Goal: Task Accomplishment & Management: Complete application form

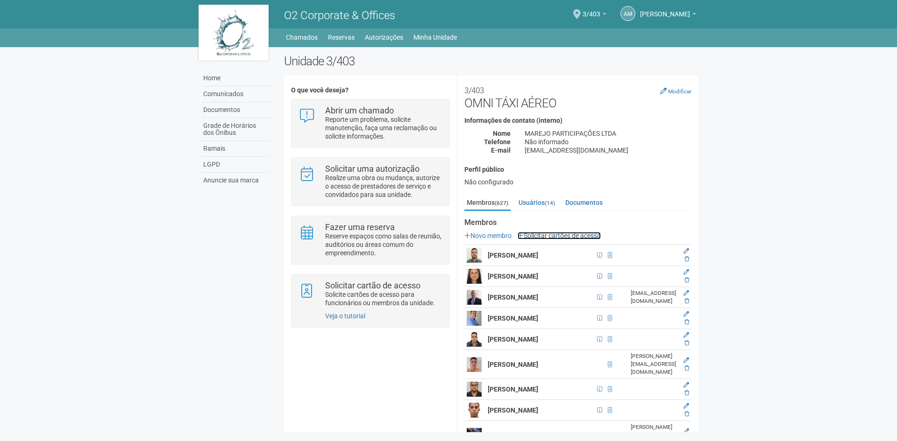
click at [557, 234] on link "Solicitar cartões de acesso" at bounding box center [559, 235] width 83 height 7
click at [542, 235] on link "Solicitar cartões de acesso" at bounding box center [559, 235] width 83 height 7
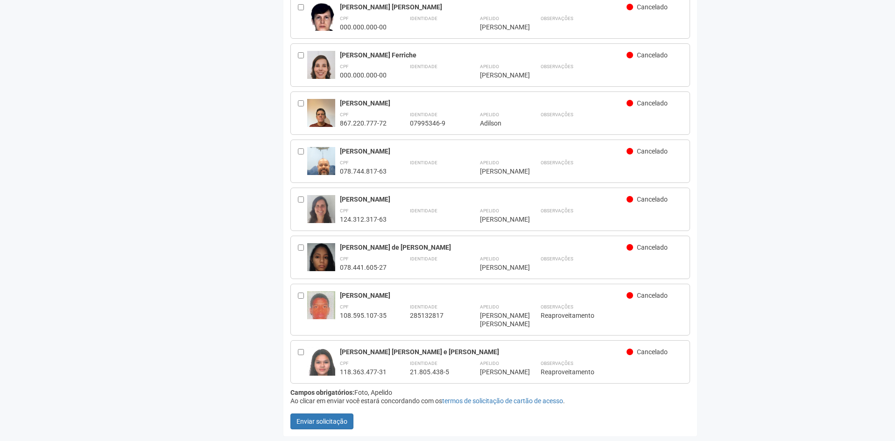
scroll to position [30423, 0]
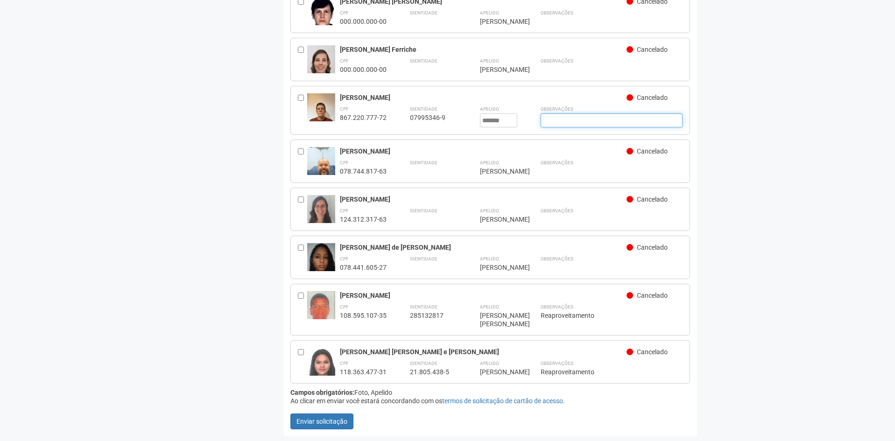
click at [578, 128] on input "text" at bounding box center [612, 121] width 142 height 14
type input "*"
click at [349, 419] on button "Enviar solicitação" at bounding box center [322, 422] width 63 height 16
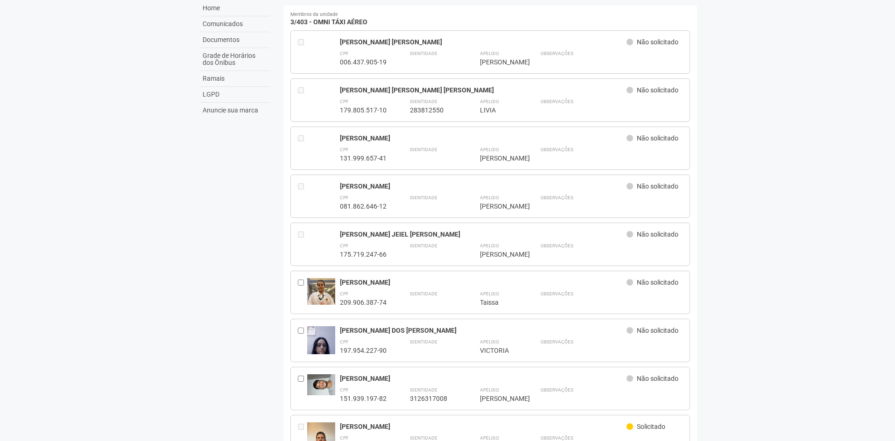
scroll to position [187, 0]
